Goal: Navigation & Orientation: Find specific page/section

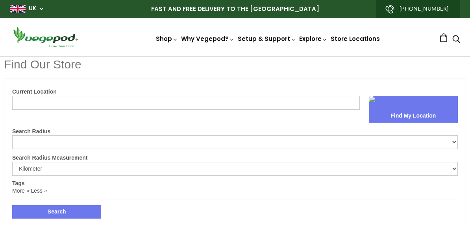
select select "m"
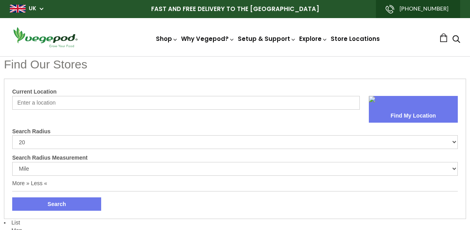
click at [140, 102] on input "Current Location" at bounding box center [185, 103] width 347 height 14
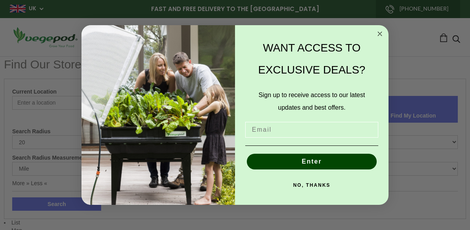
click at [332, 132] on input "Email" at bounding box center [311, 130] width 133 height 16
type input "[PERSON_NAME][EMAIL_ADDRESS][DOMAIN_NAME]"
click at [333, 164] on button "Enter" at bounding box center [312, 162] width 130 height 16
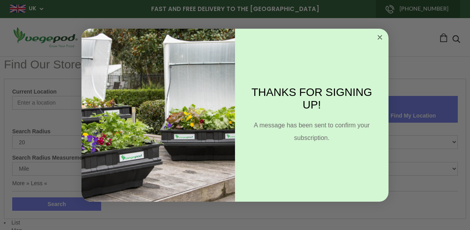
click at [377, 39] on circle "Close dialog" at bounding box center [379, 37] width 9 height 9
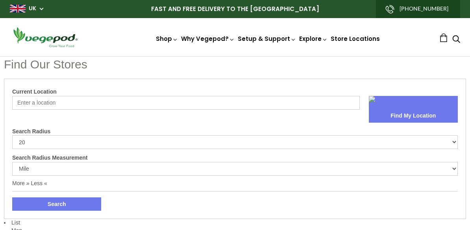
click at [178, 100] on input "Current Location" at bounding box center [185, 103] width 347 height 14
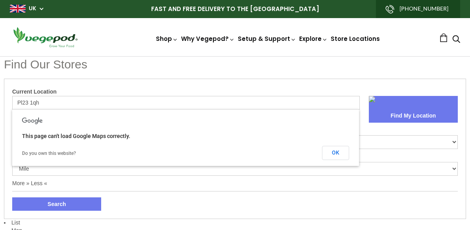
type input "Pl23 1qh"
click at [417, 109] on link at bounding box center [413, 102] width 89 height 13
click at [271, 101] on input "Pl23 1qh" at bounding box center [185, 103] width 347 height 14
click at [338, 149] on button "OK" at bounding box center [335, 153] width 27 height 14
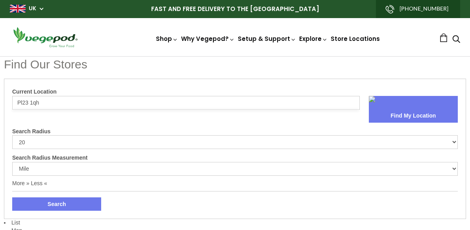
click at [450, 147] on select "10 20 30 40 No Limit" at bounding box center [234, 142] width 445 height 14
select select "40"
